Goal: Navigation & Orientation: Find specific page/section

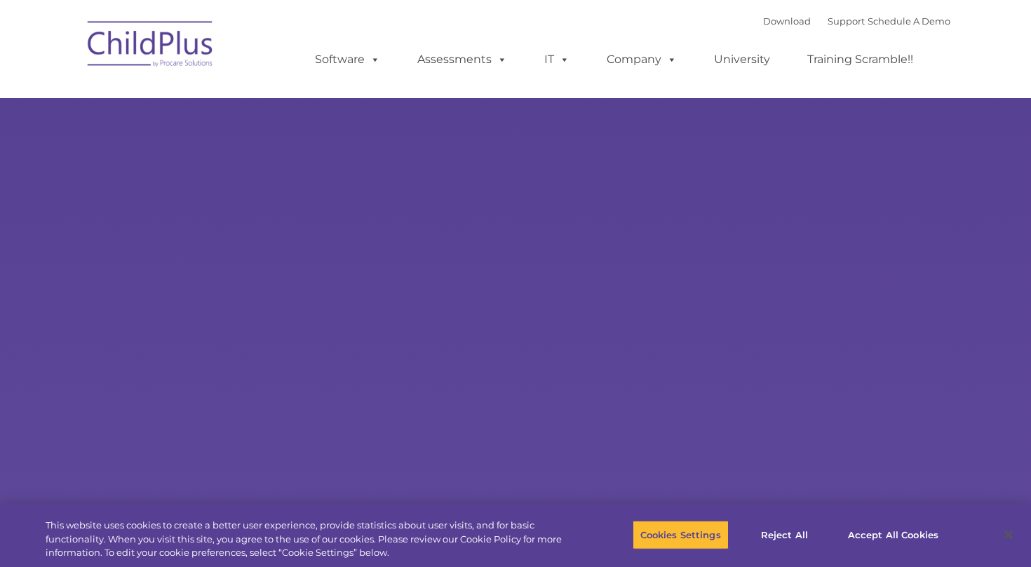
select select "MEDIUM"
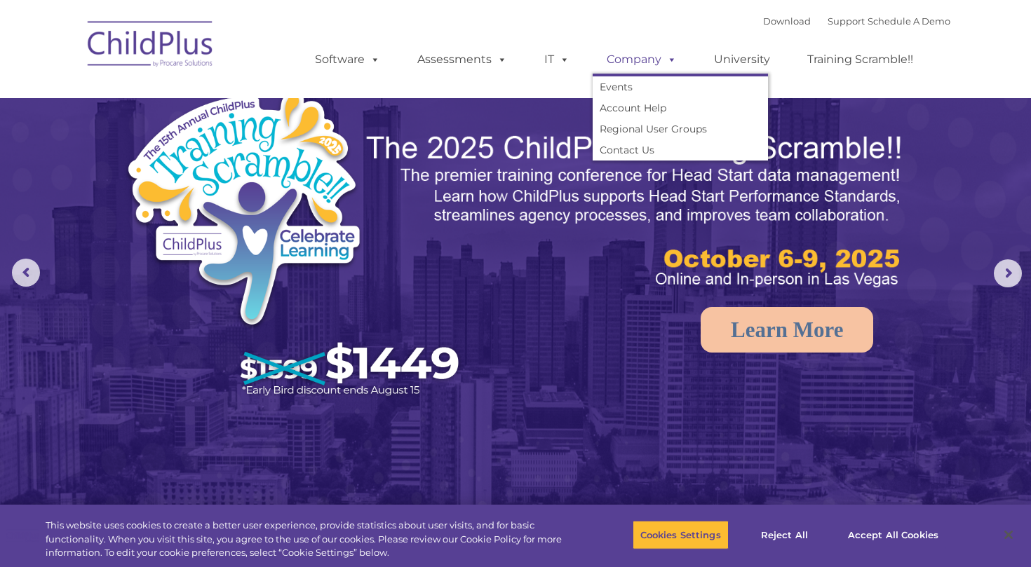
click at [625, 58] on link "Company" at bounding box center [642, 60] width 98 height 28
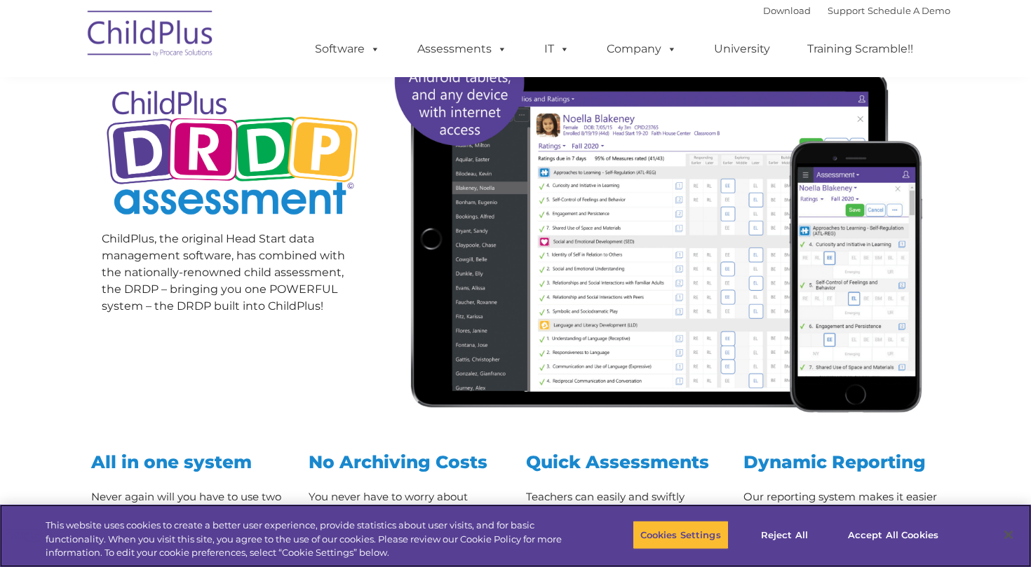
scroll to position [222, 0]
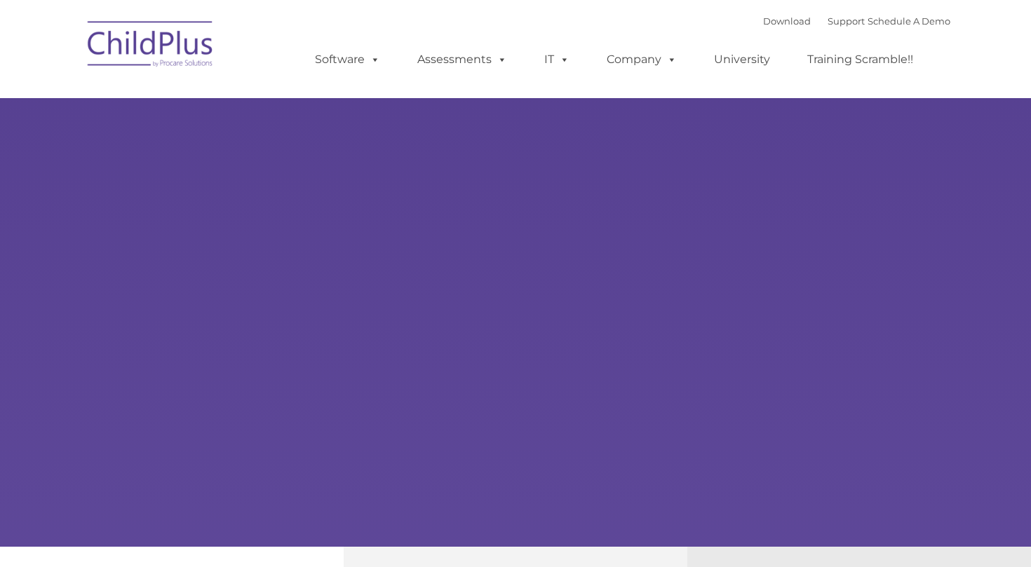
type input ""
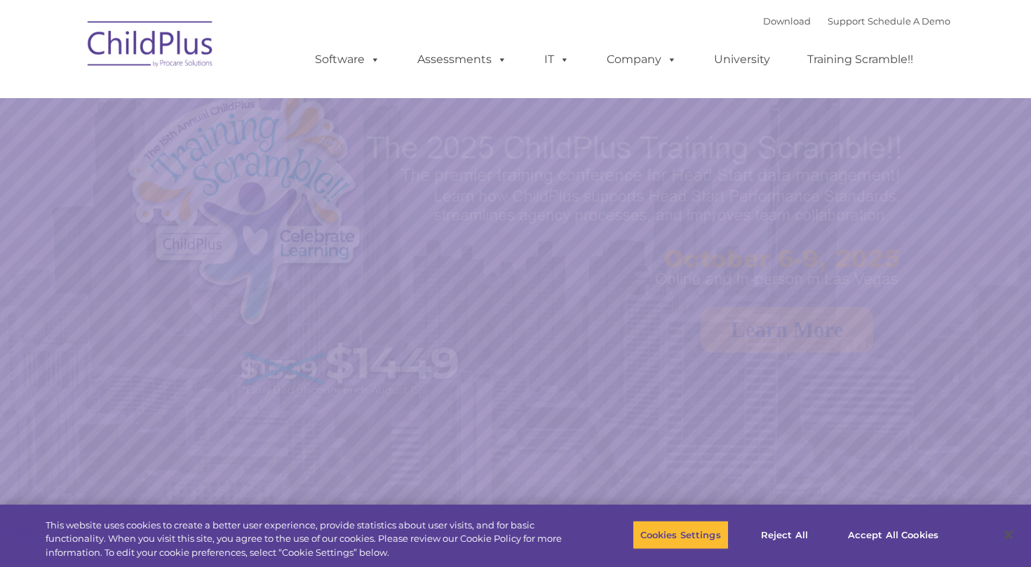
select select "MEDIUM"
